Goal: Task Accomplishment & Management: Manage account settings

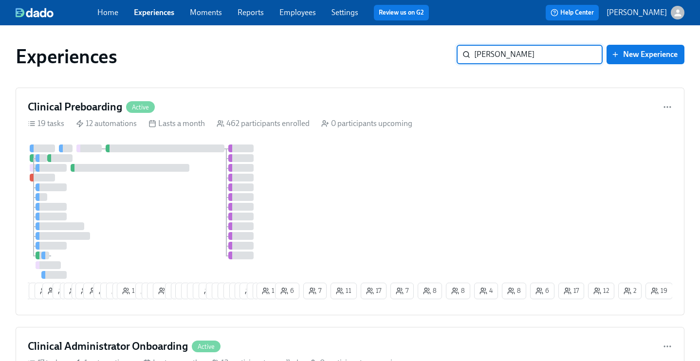
type input "[PERSON_NAME]"
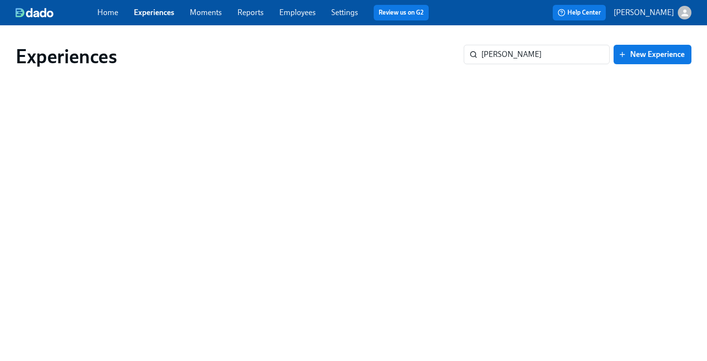
click at [298, 15] on link "Employees" at bounding box center [297, 12] width 36 height 9
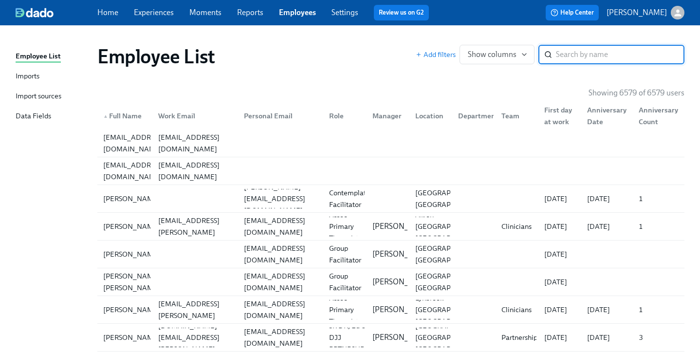
click at [142, 17] on link "Experiences" at bounding box center [154, 12] width 40 height 9
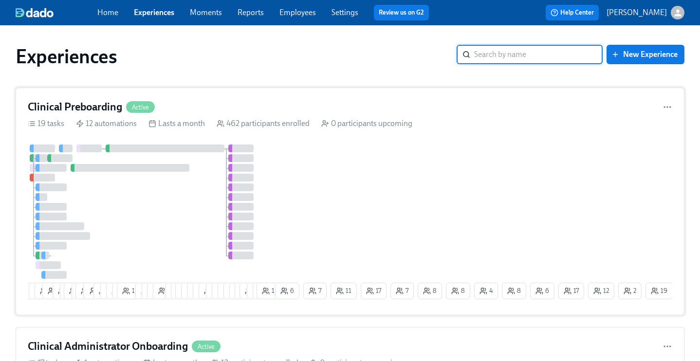
click at [305, 100] on div "Clinical Preboarding Active" at bounding box center [350, 107] width 644 height 15
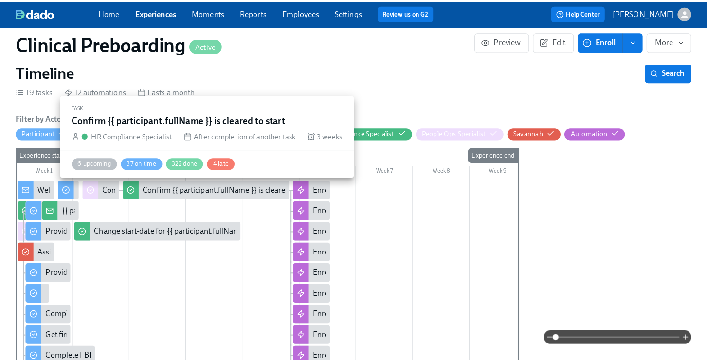
scroll to position [297, 0]
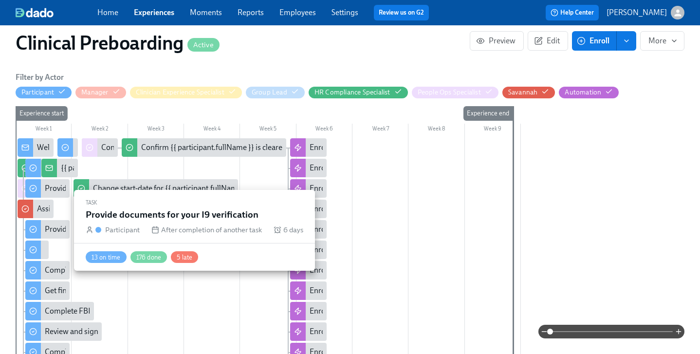
click at [46, 231] on div "Provide documents for your I9 verification" at bounding box center [115, 229] width 140 height 11
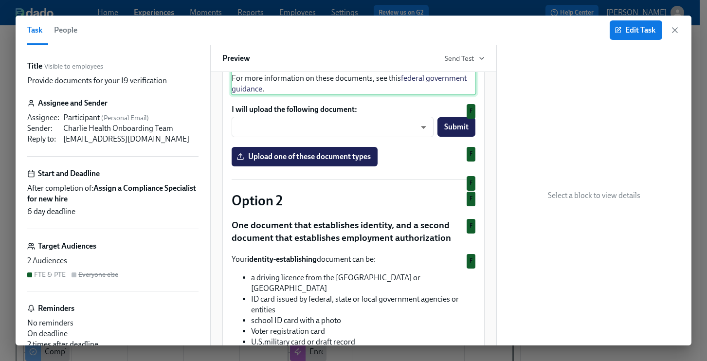
scroll to position [320, 0]
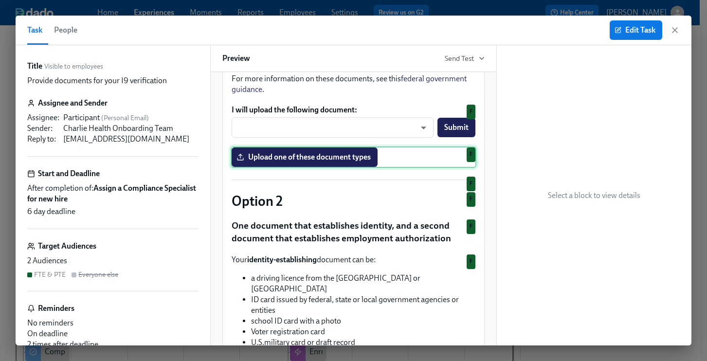
click at [351, 168] on div "Upload one of these document types F" at bounding box center [354, 156] width 246 height 21
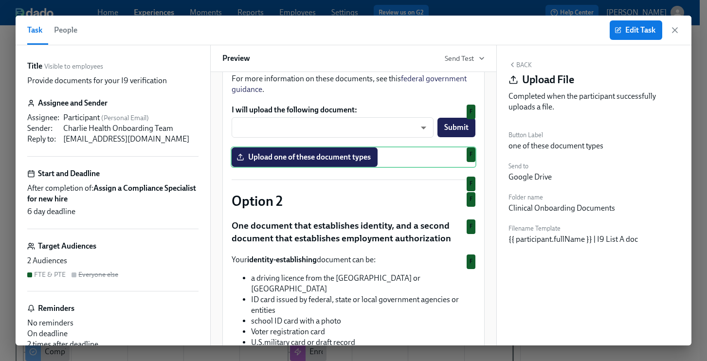
click at [554, 176] on div "Send to Google Drive" at bounding box center [593, 170] width 171 height 23
click at [639, 28] on span "Edit Task" at bounding box center [635, 30] width 39 height 10
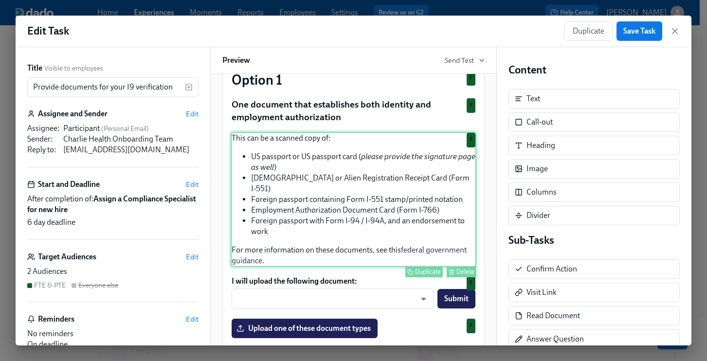
scroll to position [245, 0]
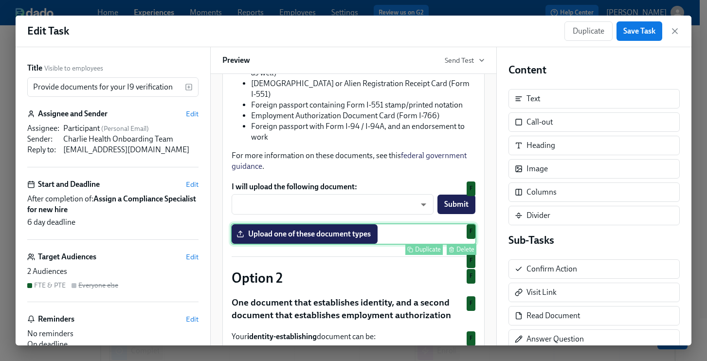
click at [316, 245] on div "Upload one of these document types Duplicate Delete F" at bounding box center [354, 233] width 246 height 21
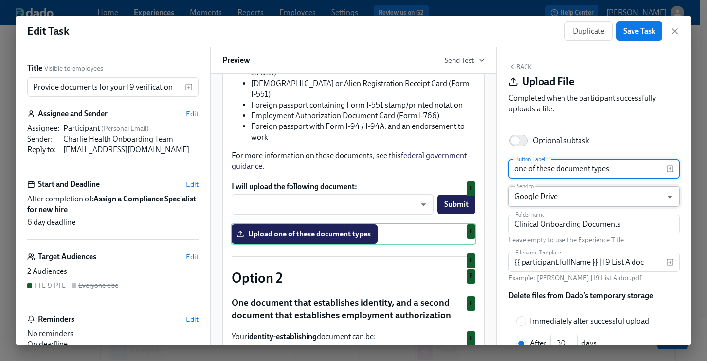
click at [578, 197] on body "Home Experiences Moments Reports Employees Settings Review us on G2 Help Center…" at bounding box center [353, 298] width 707 height 597
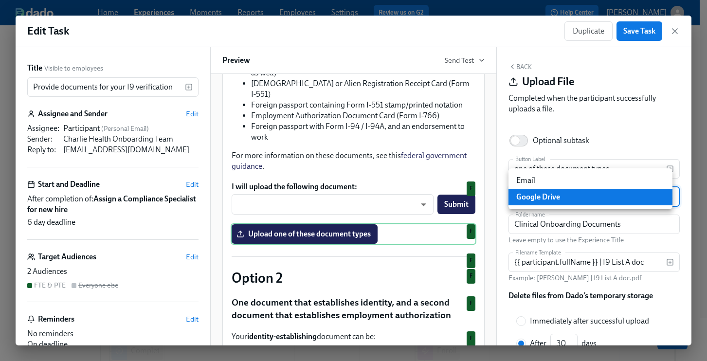
click at [583, 182] on li "Email" at bounding box center [590, 180] width 164 height 17
type input "EMAIL"
type input "45"
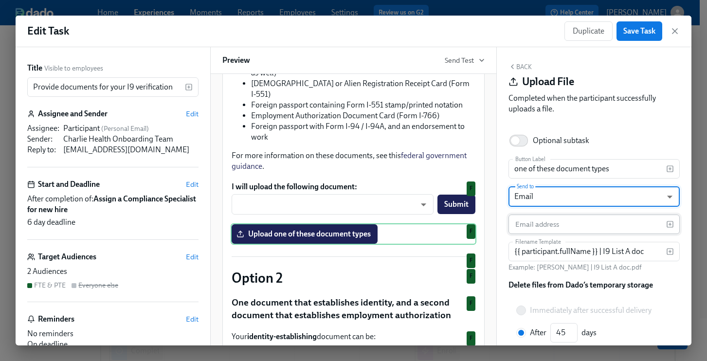
click at [552, 226] on input "text" at bounding box center [587, 224] width 158 height 19
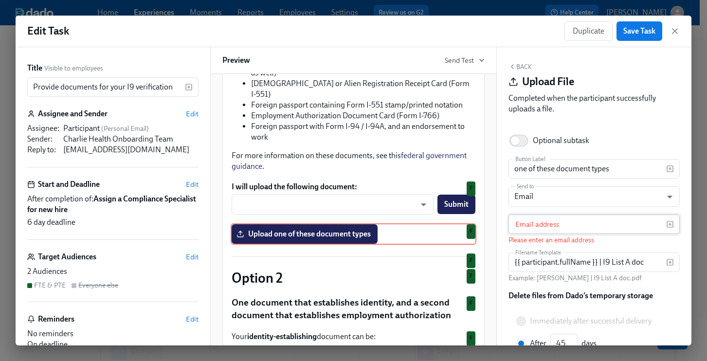
click at [666, 224] on icon "button" at bounding box center [670, 224] width 8 height 8
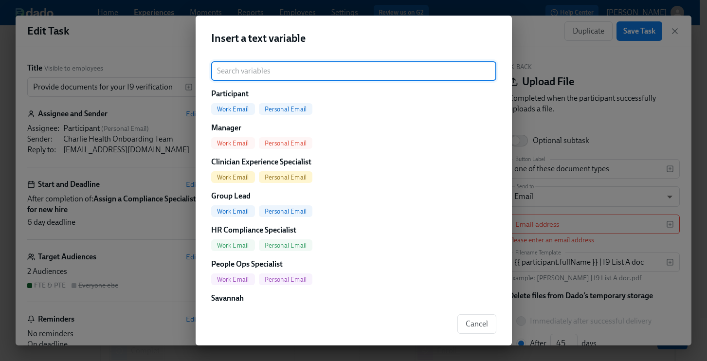
click at [240, 282] on span "Work Email" at bounding box center [233, 279] width 44 height 7
type input "{{ [DOMAIN_NAME] }}"
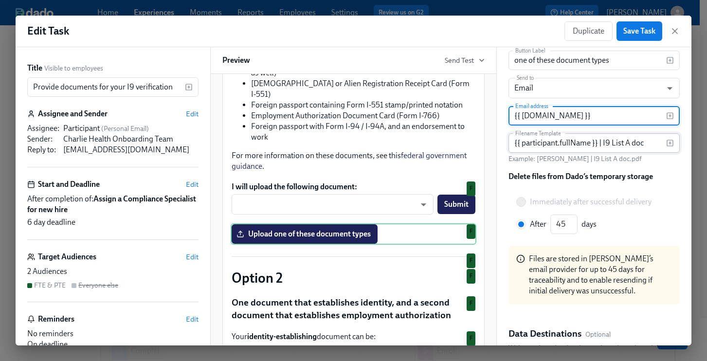
scroll to position [125, 0]
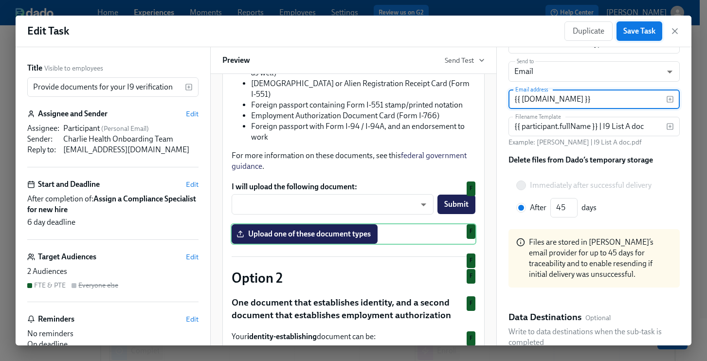
click at [641, 30] on span "Save Task" at bounding box center [639, 31] width 32 height 10
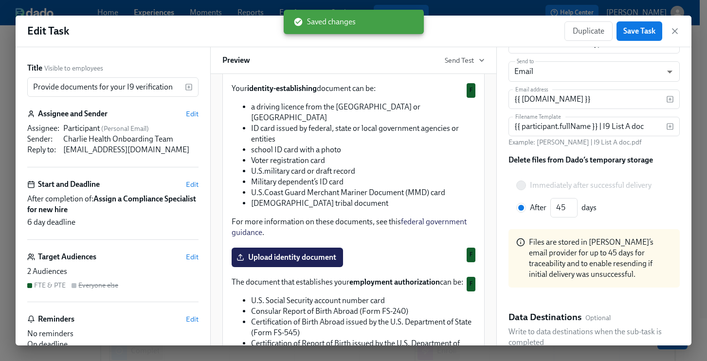
scroll to position [509, 0]
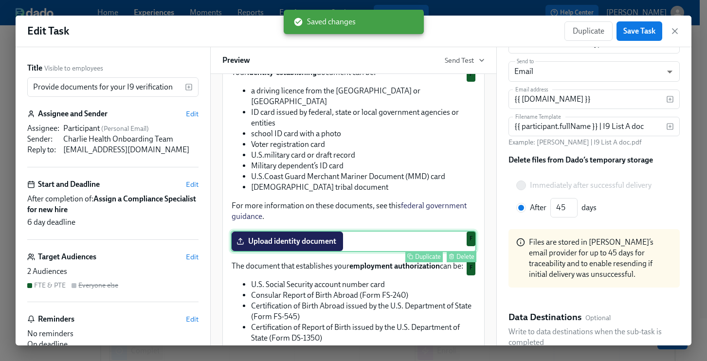
click at [309, 247] on div "Upload identity document Duplicate Delete F" at bounding box center [354, 241] width 246 height 21
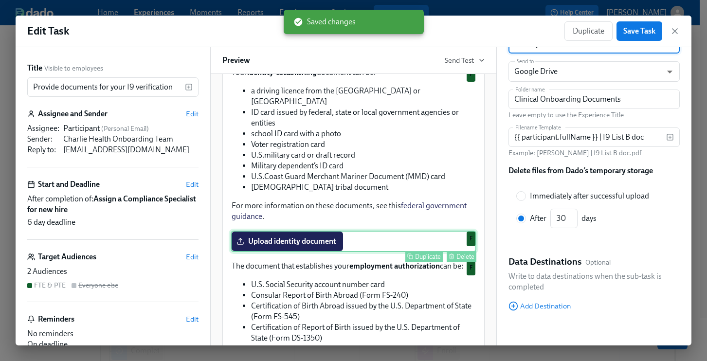
scroll to position [112, 0]
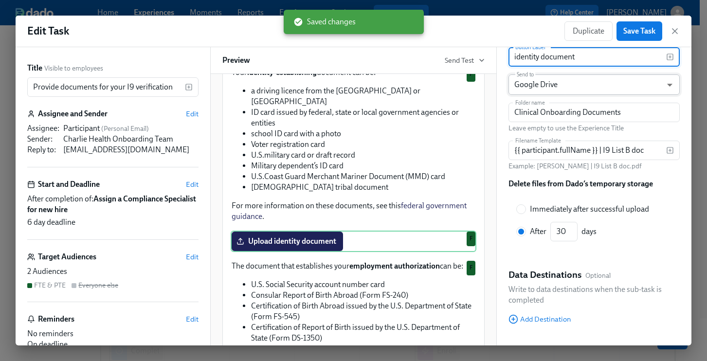
click at [585, 82] on body "Home Experiences Moments Reports Employees Settings Review us on G2 Help Center…" at bounding box center [353, 298] width 707 height 597
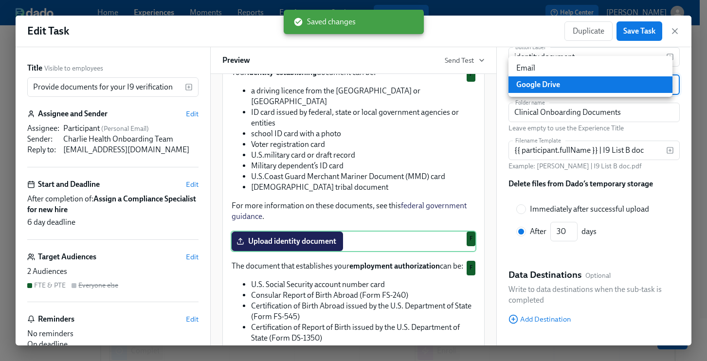
click at [557, 63] on li "Email" at bounding box center [590, 68] width 164 height 17
type input "EMAIL"
type input "45"
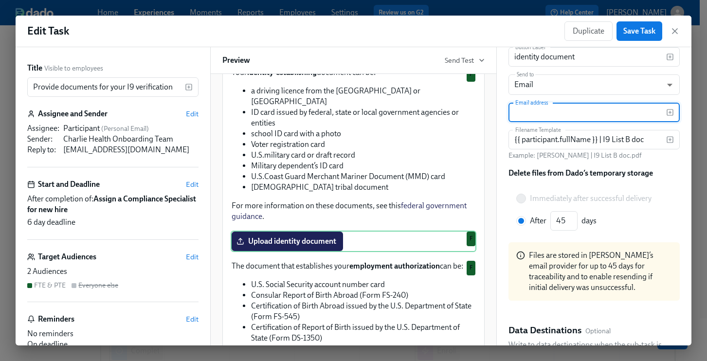
click at [546, 107] on input "text" at bounding box center [587, 112] width 158 height 19
click at [666, 114] on icon "button" at bounding box center [670, 113] width 8 height 8
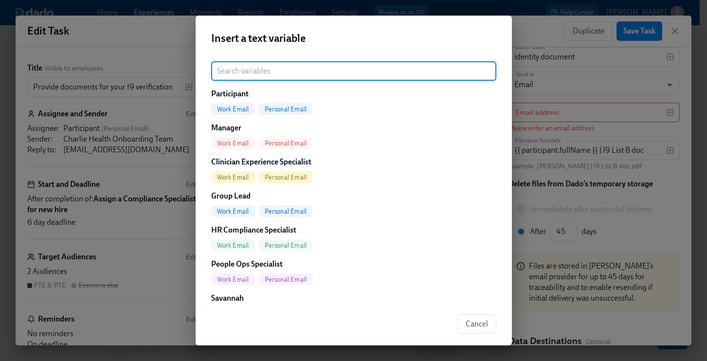
click at [229, 278] on span "Work Email" at bounding box center [233, 279] width 44 height 7
type input "{{ [DOMAIN_NAME] }}"
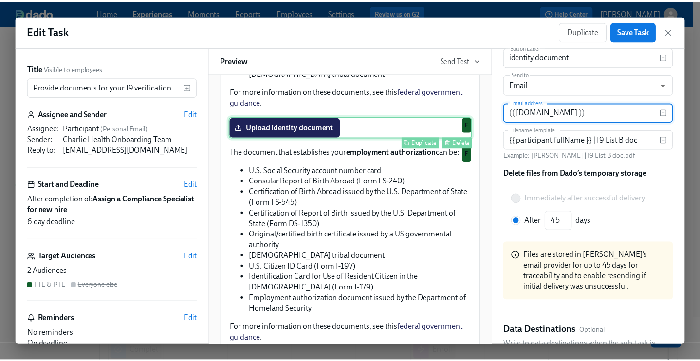
scroll to position [692, 0]
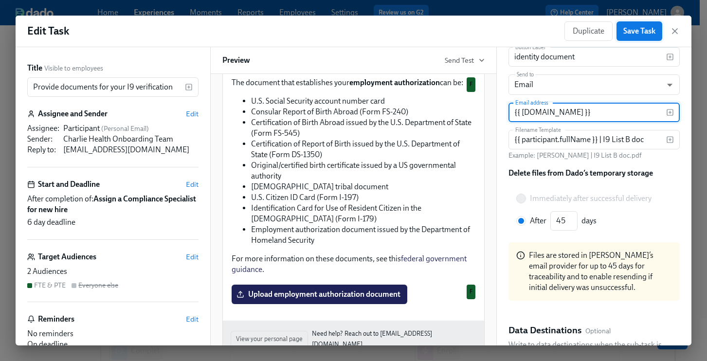
click at [637, 32] on span "Save Task" at bounding box center [639, 31] width 32 height 10
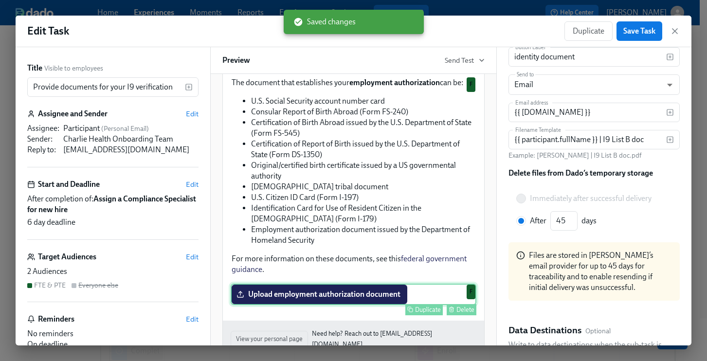
click at [280, 296] on div "Upload employment authorization document Duplicate [PERSON_NAME]" at bounding box center [354, 294] width 246 height 21
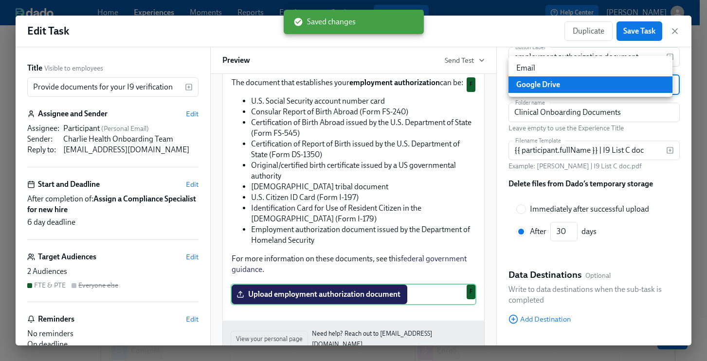
click at [577, 86] on body "Home Experiences Moments Reports Employees Settings Review us on G2 Help Center…" at bounding box center [353, 298] width 707 height 597
click at [556, 70] on li "Email" at bounding box center [590, 68] width 164 height 17
type input "EMAIL"
type input "45"
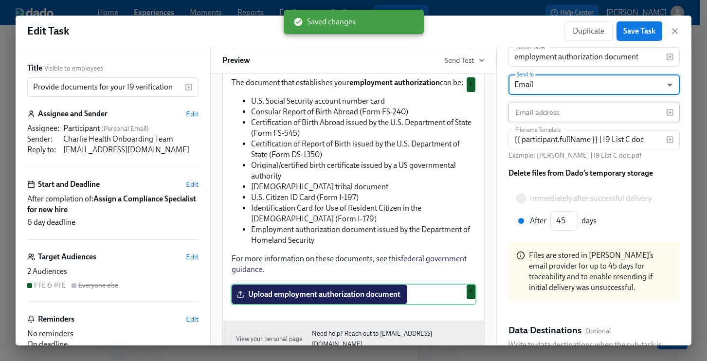
click at [555, 109] on input "text" at bounding box center [587, 112] width 158 height 19
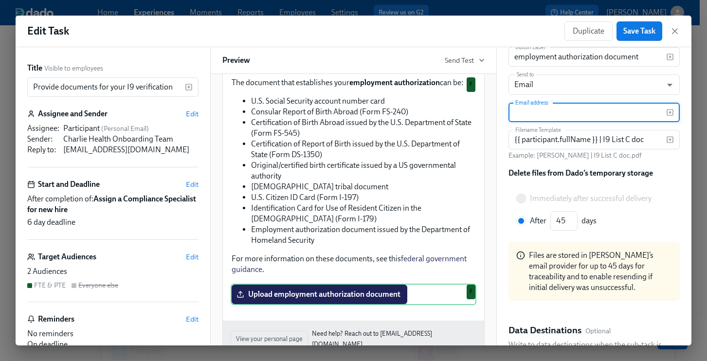
click at [666, 111] on icon "button" at bounding box center [670, 113] width 8 height 8
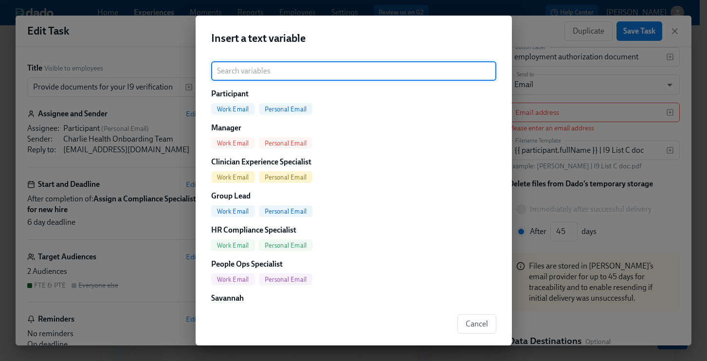
click at [230, 276] on span "Work Email" at bounding box center [233, 279] width 44 height 7
type input "{{ [DOMAIN_NAME] }}"
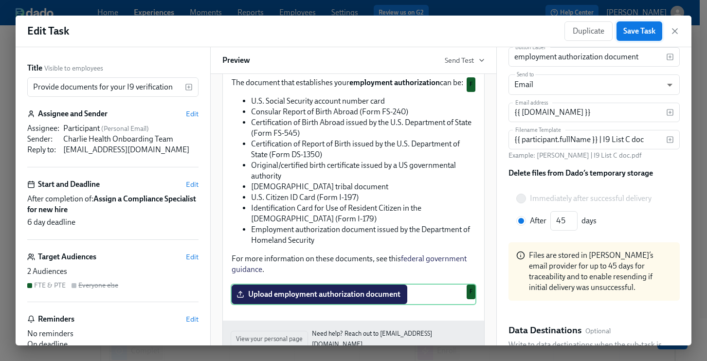
click at [639, 34] on span "Save Task" at bounding box center [639, 31] width 32 height 10
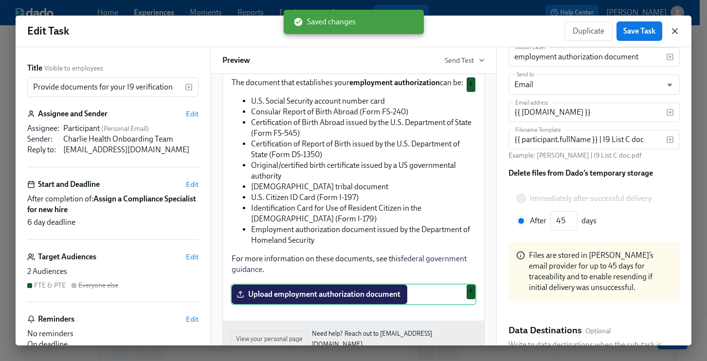
click at [674, 33] on icon "button" at bounding box center [675, 31] width 10 height 10
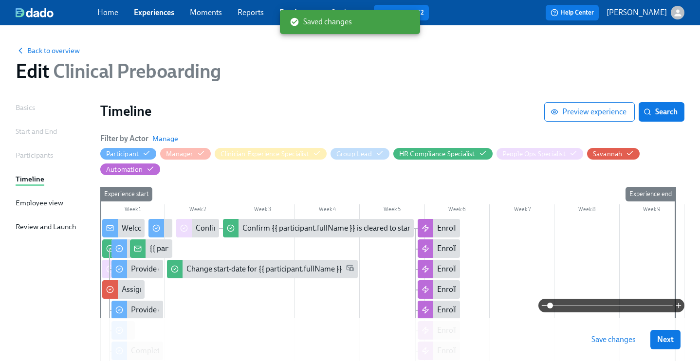
click at [634, 336] on span "Save changes" at bounding box center [613, 340] width 44 height 10
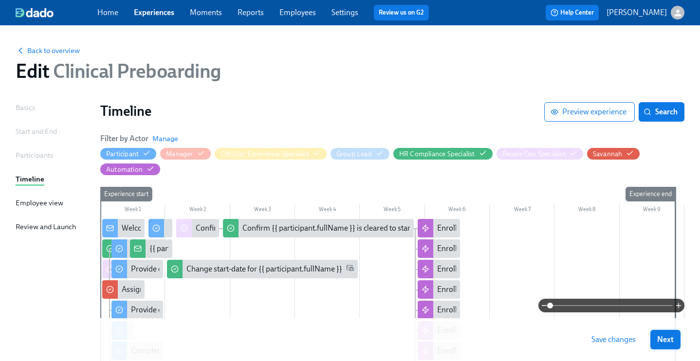
click at [680, 338] on button "Next" at bounding box center [665, 339] width 30 height 19
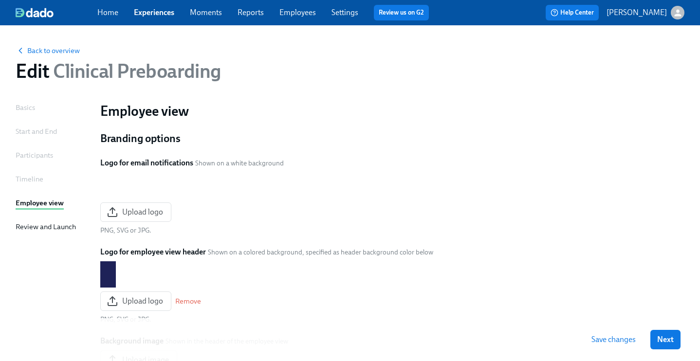
click at [628, 341] on span "Save changes" at bounding box center [613, 340] width 44 height 10
click at [666, 340] on span "Next" at bounding box center [665, 340] width 17 height 10
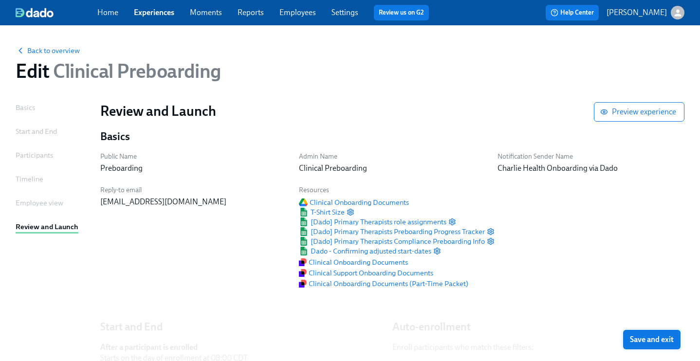
click at [649, 333] on button "Save and exit" at bounding box center [651, 339] width 57 height 19
